Goal: Find specific page/section: Find specific page/section

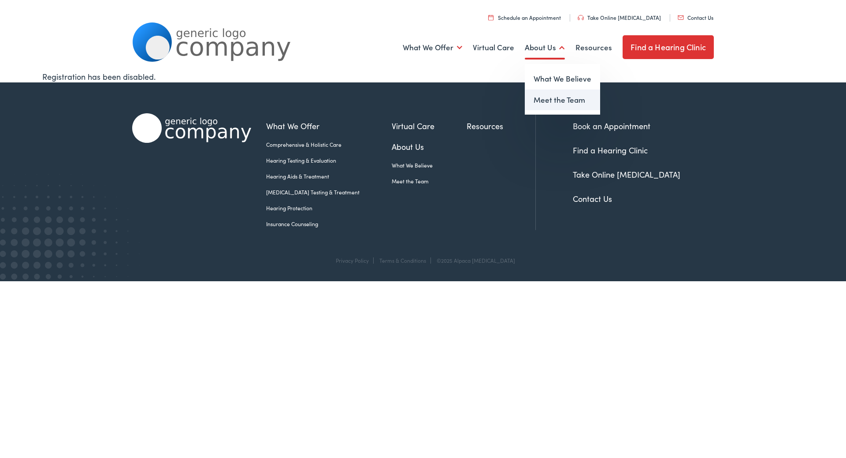
click at [553, 102] on link "Meet the Team" at bounding box center [562, 99] width 75 height 21
